Goal: Task Accomplishment & Management: Use online tool/utility

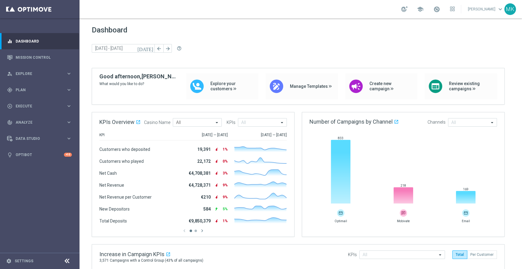
click at [489, 10] on link "[PERSON_NAME] keyboard_arrow_down" at bounding box center [486, 9] width 37 height 9
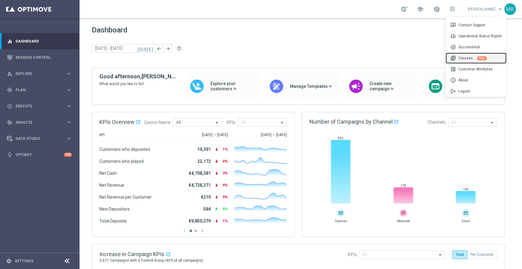
click at [472, 59] on div "library_books Courses New" at bounding box center [476, 58] width 61 height 11
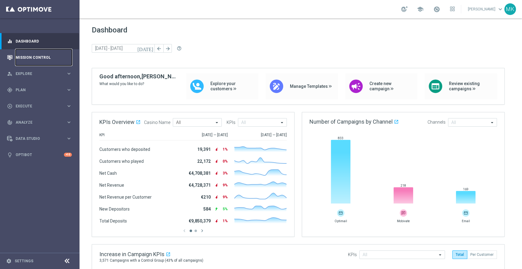
click at [37, 54] on link "Mission Control" at bounding box center [44, 57] width 56 height 16
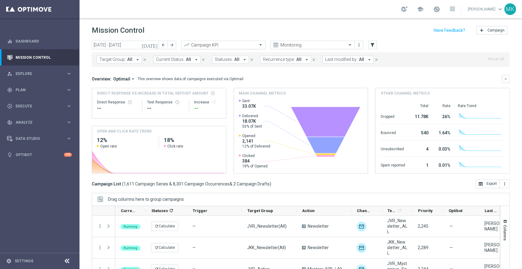
click at [246, 44] on input "text" at bounding box center [217, 45] width 65 height 5
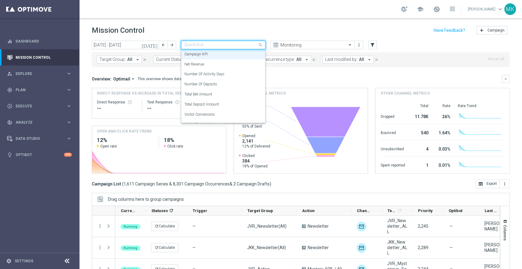
click at [246, 44] on input "text" at bounding box center [217, 45] width 65 height 5
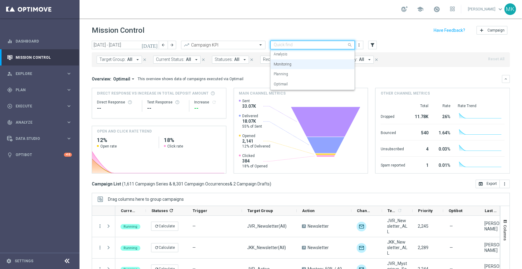
click at [295, 45] on input "text" at bounding box center [306, 45] width 65 height 5
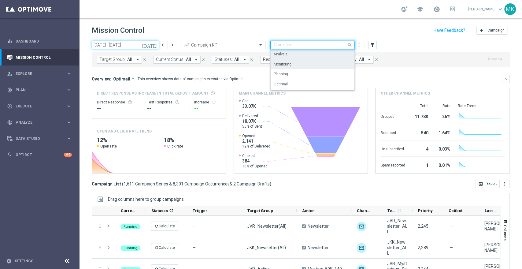
click at [122, 43] on input "[DATE] - [DATE]" at bounding box center [125, 45] width 67 height 9
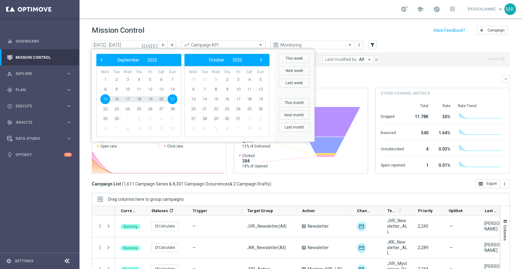
click at [155, 43] on icon "[DATE]" at bounding box center [150, 45] width 17 height 6
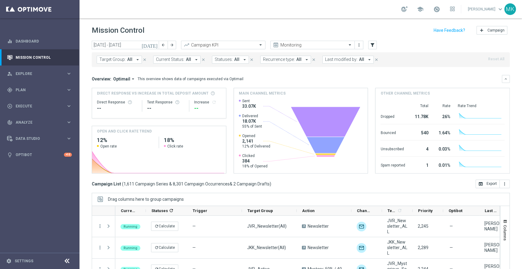
click at [155, 43] on icon "[DATE]" at bounding box center [150, 45] width 17 height 6
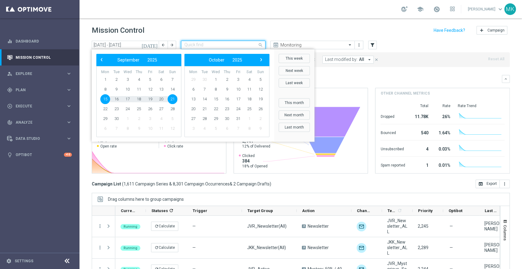
click at [212, 45] on input "text" at bounding box center [217, 45] width 65 height 5
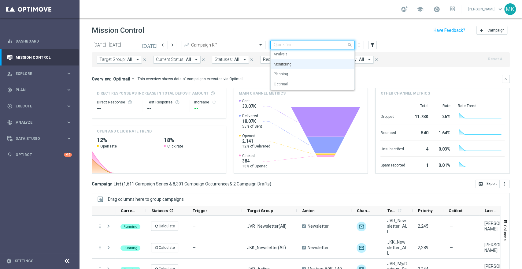
click at [309, 47] on input "text" at bounding box center [306, 45] width 65 height 5
click at [389, 42] on div "[DATE] [DATE] - [DATE] arrow_back arrow_forward Campaign KPI trending_up Quick …" at bounding box center [301, 45] width 418 height 9
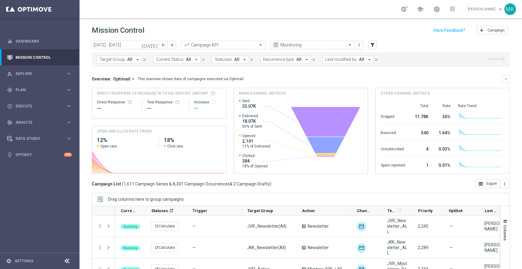
click at [122, 57] on span "Target Group:" at bounding box center [112, 59] width 26 height 5
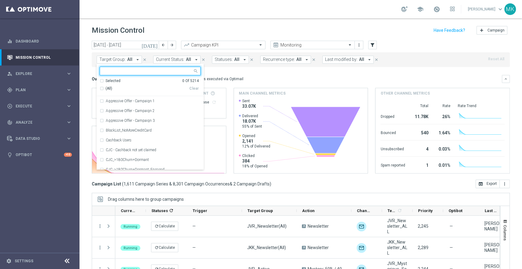
click at [122, 57] on span "Target Group:" at bounding box center [112, 59] width 26 height 5
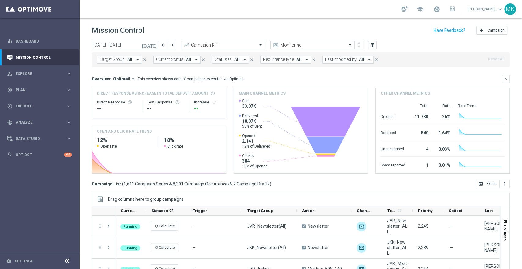
click at [175, 56] on button "Current Status: All arrow_drop_down" at bounding box center [176, 60] width 47 height 8
click at [242, 61] on icon "arrow_drop_down" at bounding box center [245, 60] width 6 height 6
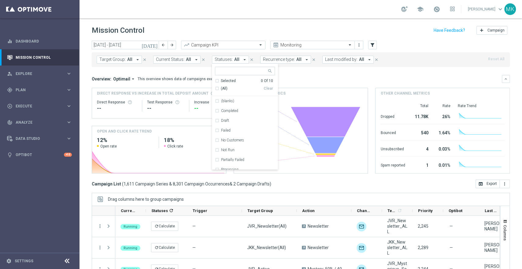
click at [242, 61] on icon "arrow_drop_down" at bounding box center [245, 60] width 6 height 6
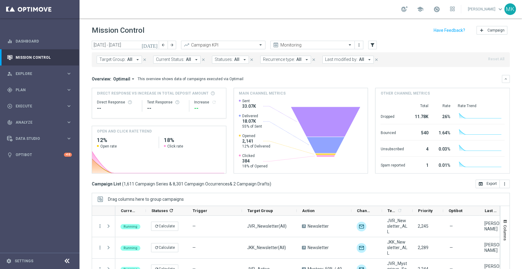
click at [278, 58] on span "Recurrence type:" at bounding box center [279, 59] width 32 height 5
click at [338, 61] on span "Last modified by:" at bounding box center [341, 59] width 32 height 5
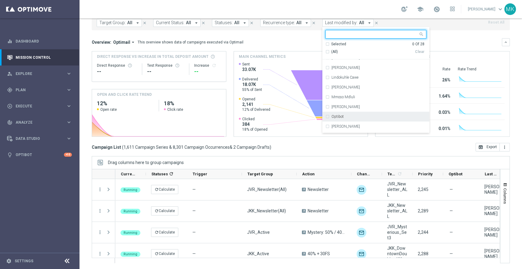
scroll to position [133, 0]
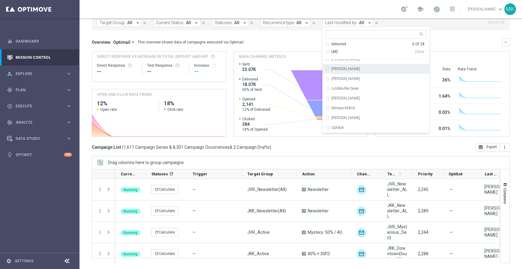
click at [438, 29] on div "Target Group: All arrow_drop_down close Current Status: All arrow_drop_down clo…" at bounding box center [301, 23] width 418 height 15
